Goal: Task Accomplishment & Management: Manage account settings

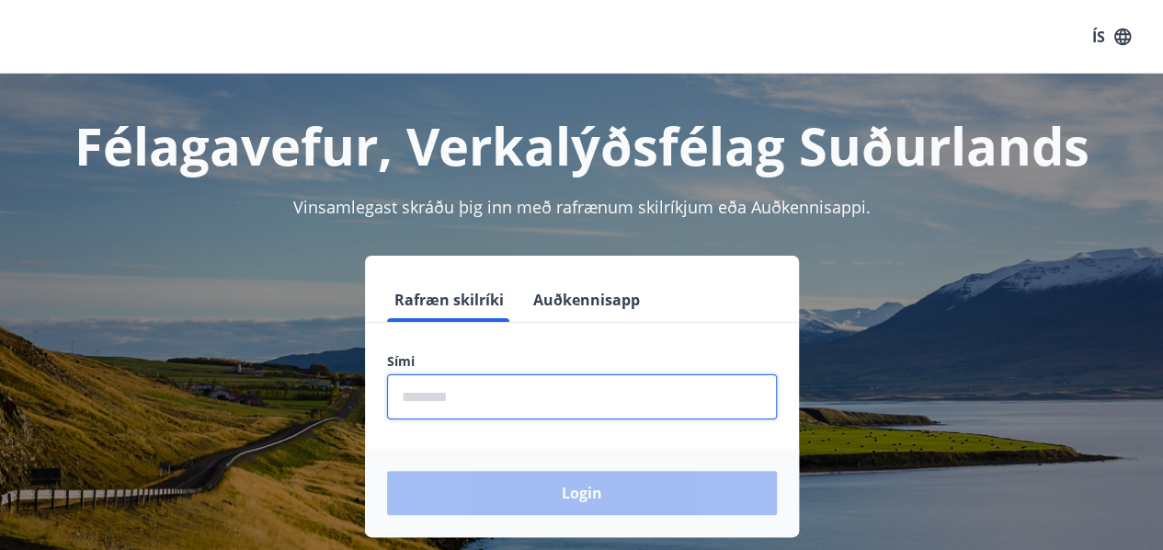
click at [462, 380] on input "phone" at bounding box center [582, 396] width 390 height 45
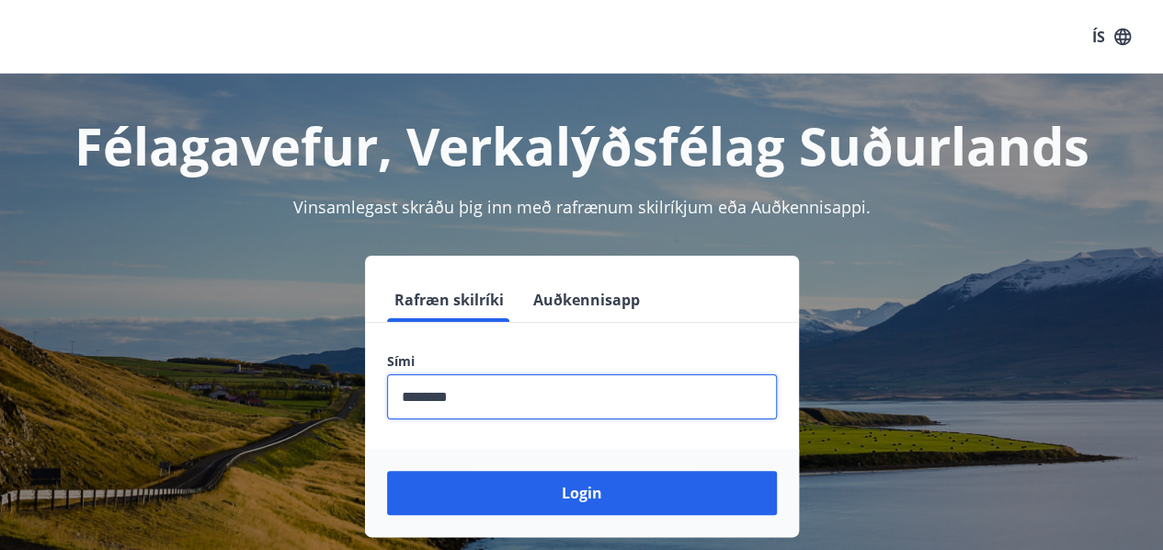
click at [387, 471] on button "Login" at bounding box center [582, 493] width 390 height 44
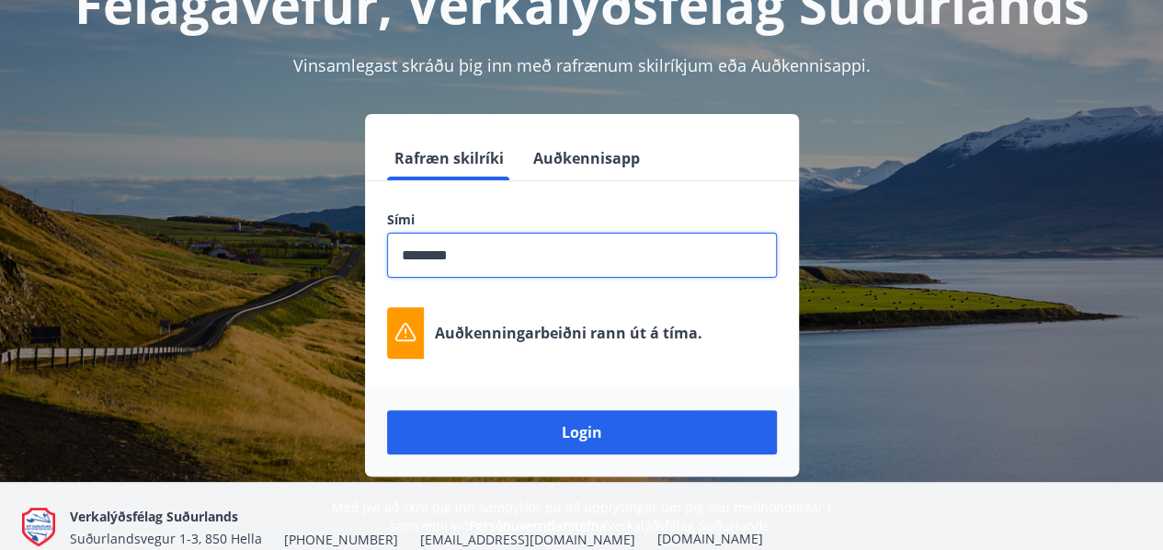
scroll to position [142, 0]
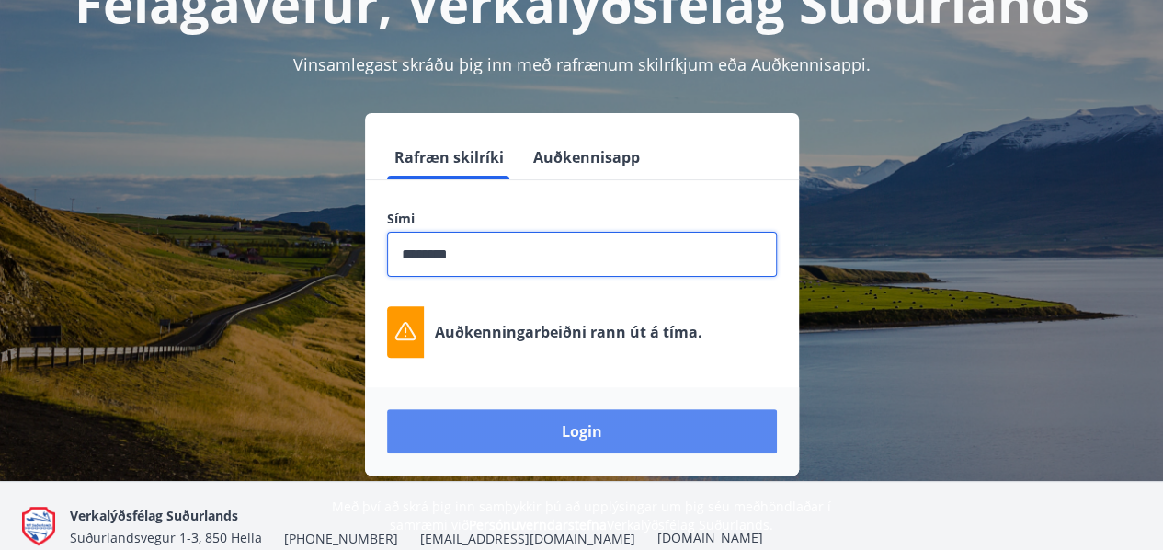
click at [502, 430] on button "Login" at bounding box center [582, 431] width 390 height 44
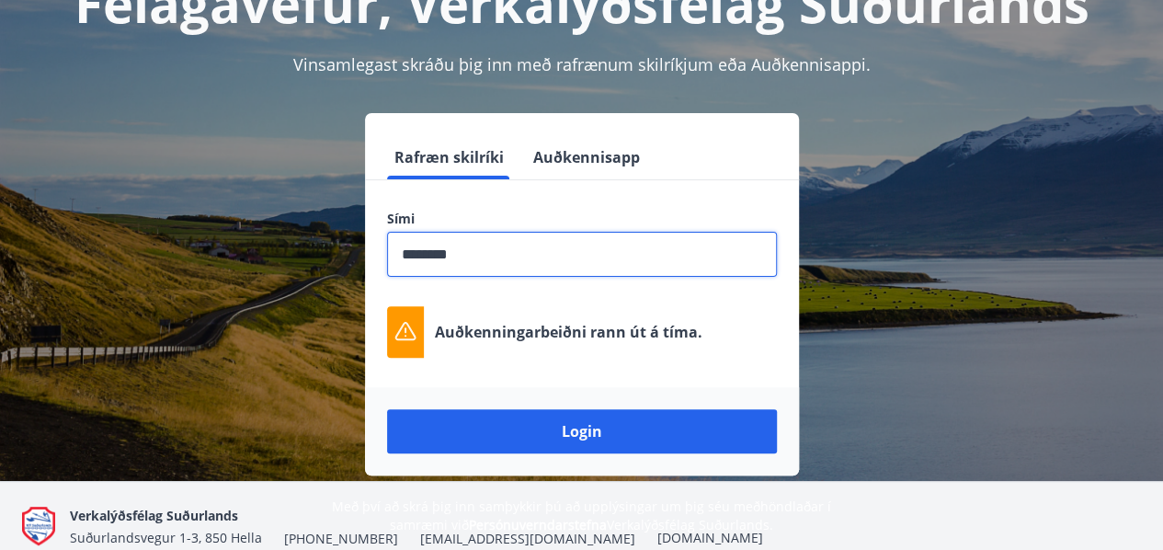
drag, startPoint x: 540, startPoint y: 244, endPoint x: 261, endPoint y: 273, distance: 280.1
click at [261, 273] on div "Rafræn skilríki Auðkennisapp Sími ​ Auðkenningarbeiðni [PERSON_NAME] út á tíma.…" at bounding box center [581, 294] width 1119 height 362
type input "********"
click at [387, 409] on button "Login" at bounding box center [582, 431] width 390 height 44
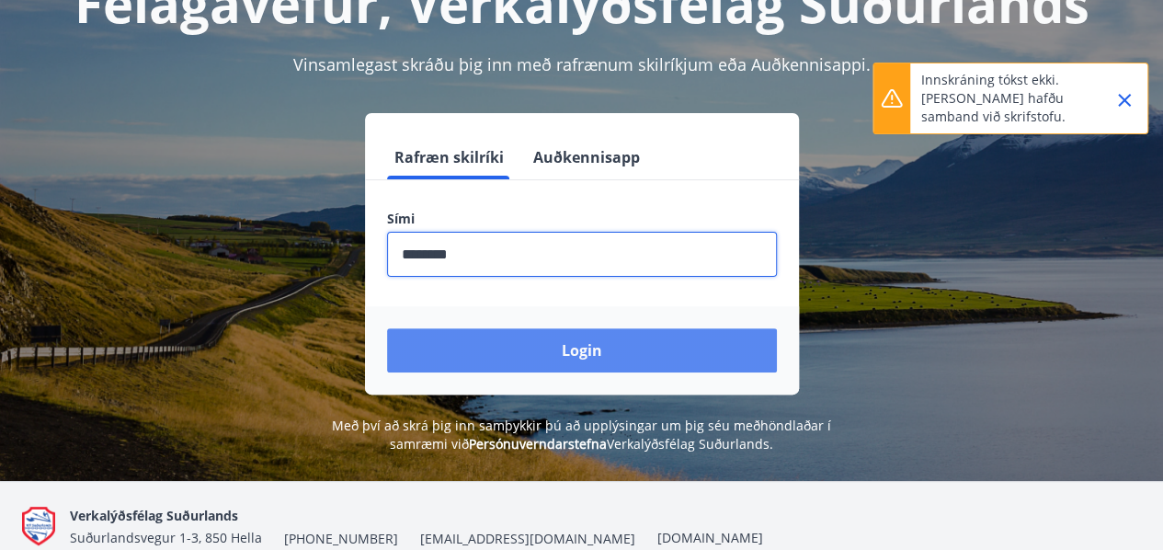
click at [497, 333] on button "Login" at bounding box center [582, 350] width 390 height 44
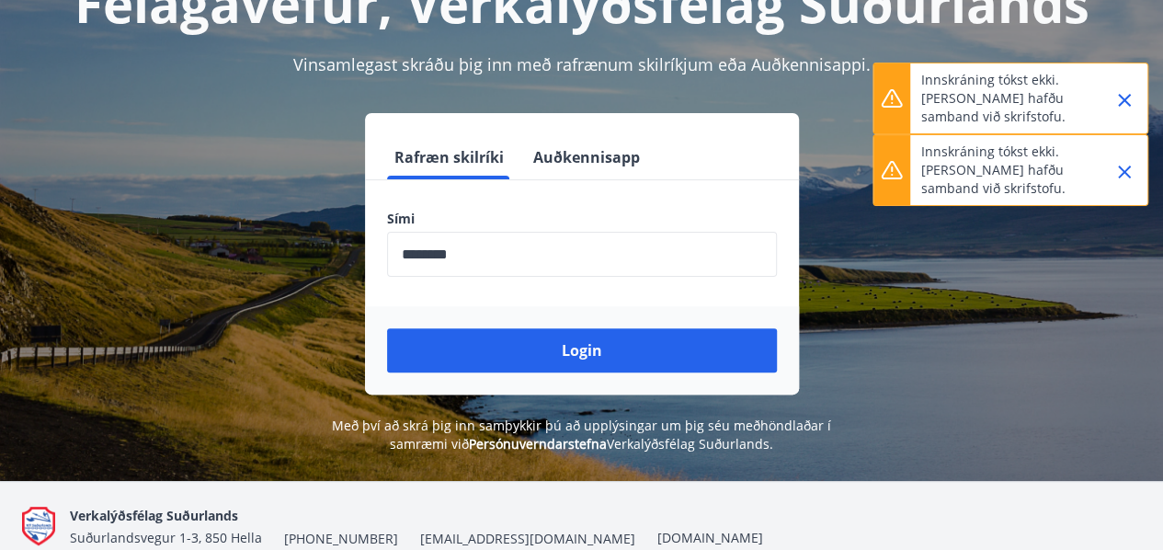
click at [1122, 168] on icon "Close" at bounding box center [1124, 171] width 13 height 13
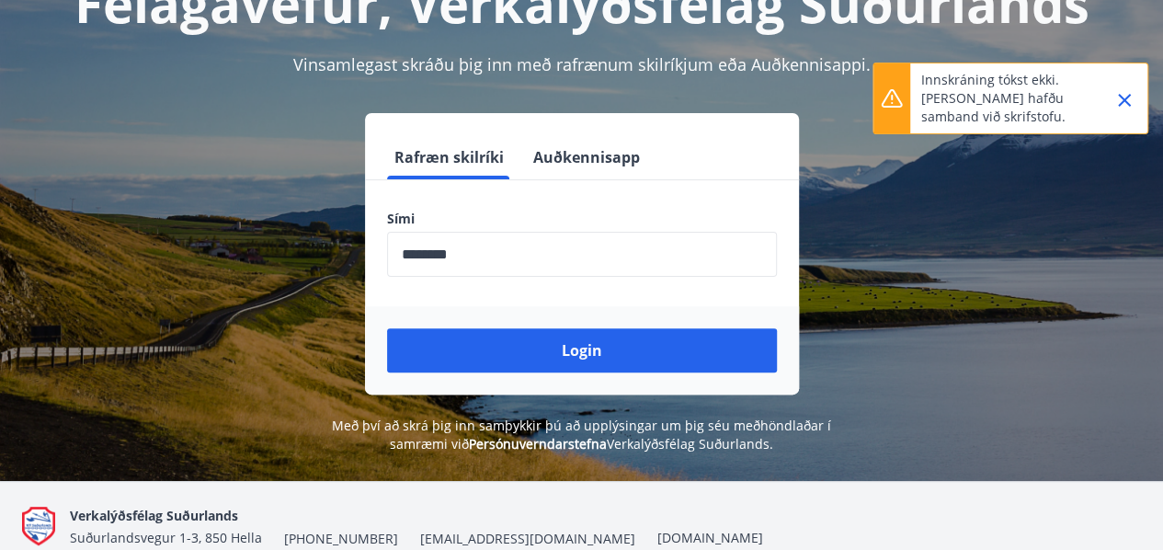
click at [1134, 82] on div at bounding box center [1117, 98] width 46 height 70
click at [1133, 85] on div at bounding box center [1117, 98] width 46 height 70
click at [1132, 91] on icon "Close" at bounding box center [1124, 100] width 22 height 22
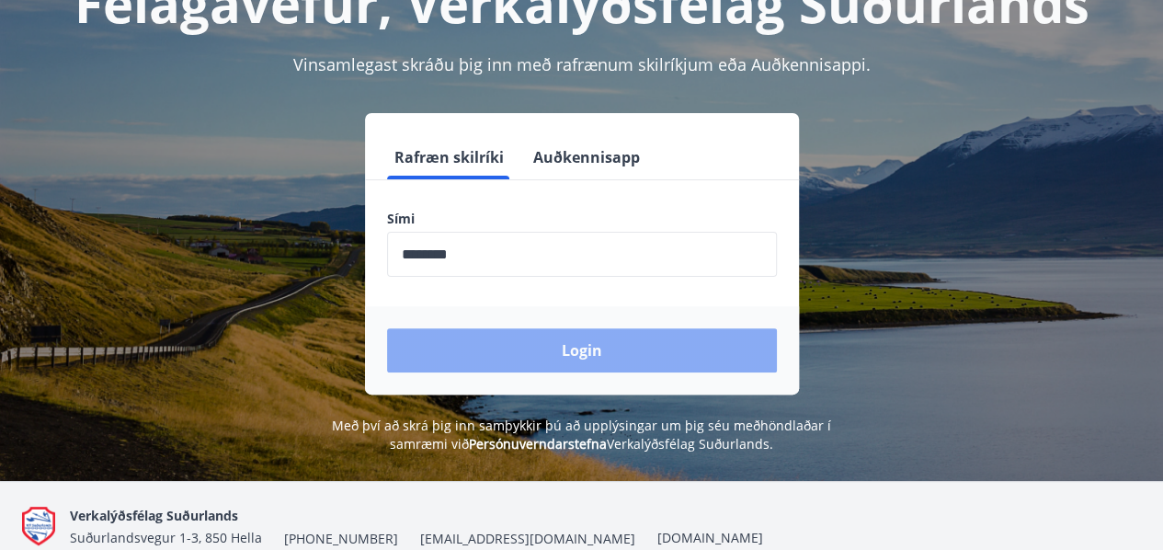
click at [480, 350] on button "Login" at bounding box center [582, 350] width 390 height 44
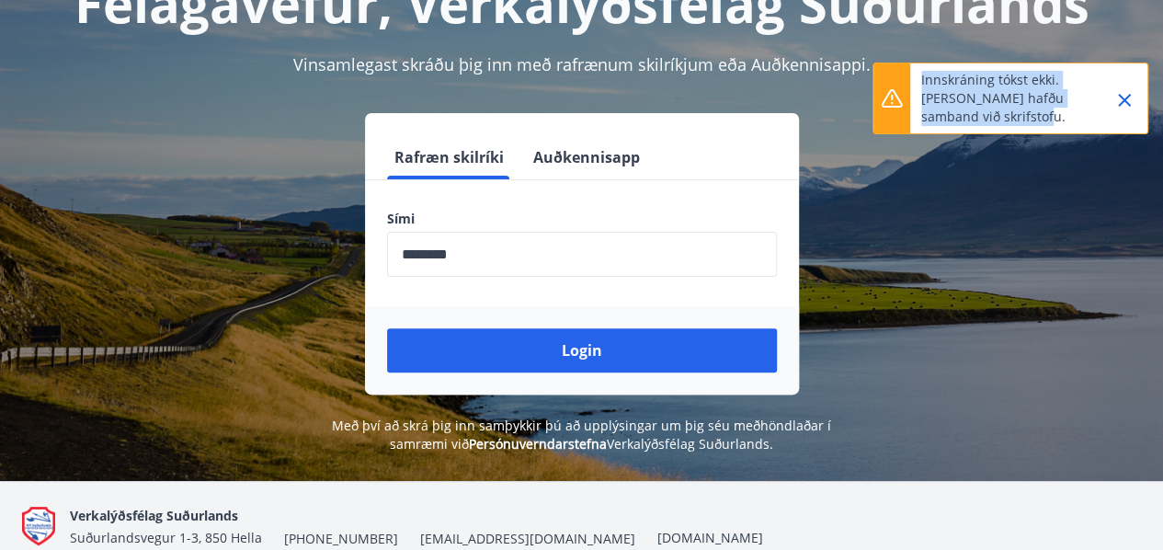
drag, startPoint x: 1055, startPoint y: 116, endPoint x: 888, endPoint y: 84, distance: 170.4
click at [888, 84] on div "Innskráning tókst ekki. [PERSON_NAME] hafðu samband við skrifstofu." at bounding box center [1010, 99] width 276 height 72
